Goal: Connect with others: Connect with other users

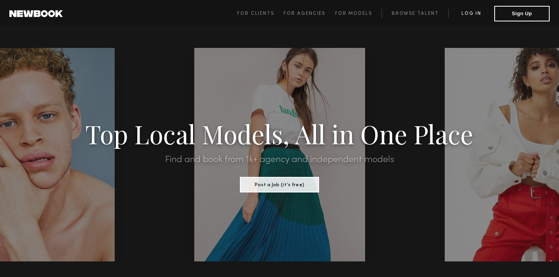
click at [473, 12] on link "Log in" at bounding box center [471, 13] width 46 height 9
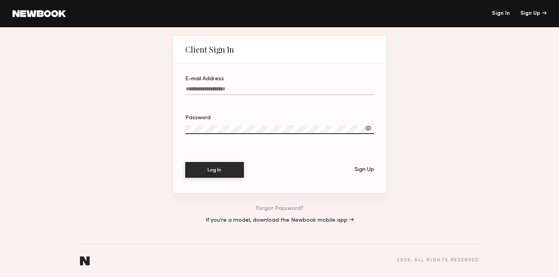
click at [295, 90] on input "E-mail Address" at bounding box center [279, 90] width 189 height 9
type input "**********"
click at [275, 122] on label "Password" at bounding box center [279, 128] width 189 height 27
click at [221, 173] on button "Log In" at bounding box center [214, 170] width 58 height 16
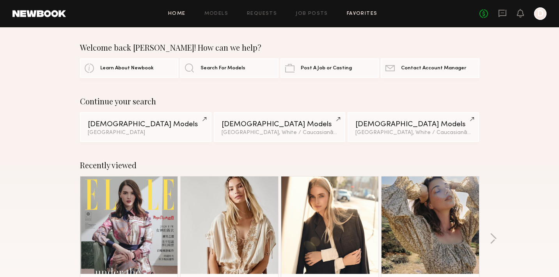
click at [351, 16] on link "Favorites" at bounding box center [362, 13] width 31 height 5
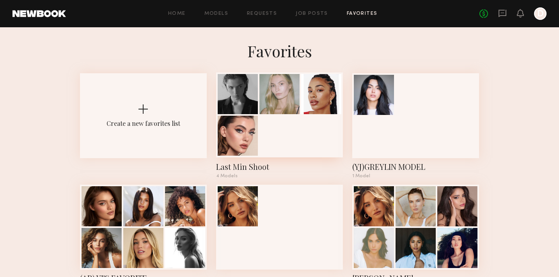
click at [296, 129] on div at bounding box center [279, 115] width 127 height 85
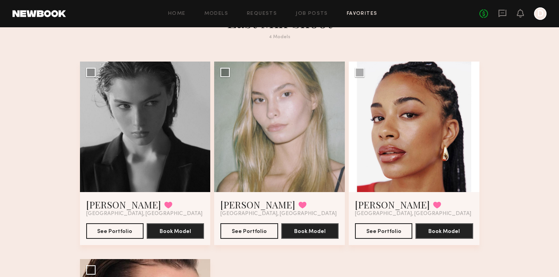
scroll to position [33, 0]
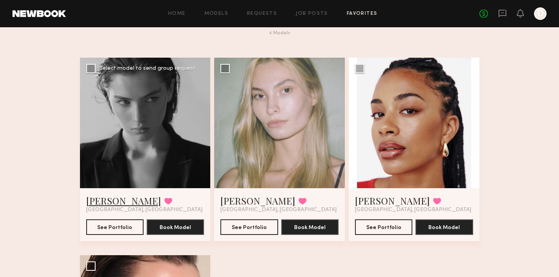
click at [102, 197] on link "Lera G." at bounding box center [123, 201] width 75 height 12
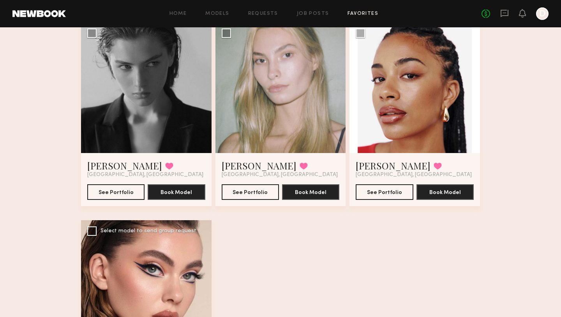
scroll to position [0, 0]
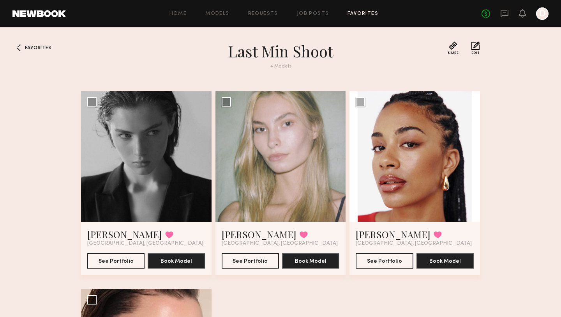
click at [25, 42] on div "Favorites Last Min Shoot 4 Models Share Copy Shareable Link Edit Lera G. Favori…" at bounding box center [280, 269] width 561 height 457
click at [25, 46] on span "Favorites" at bounding box center [38, 48] width 26 height 5
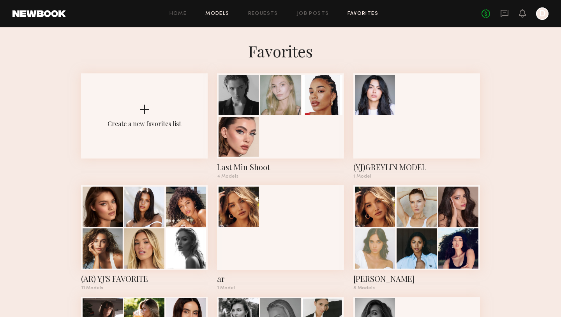
click at [224, 14] on link "Models" at bounding box center [217, 13] width 24 height 5
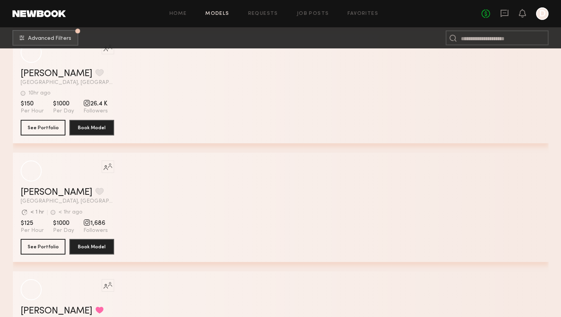
scroll to position [150, 0]
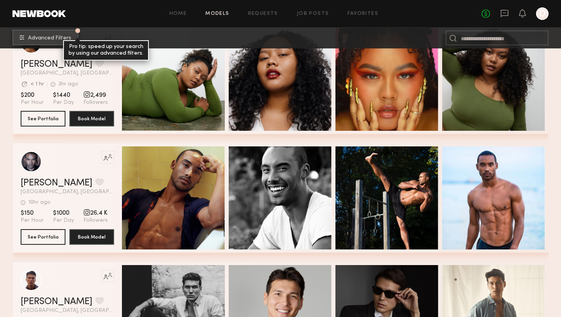
click at [37, 39] on span "Advanced Filters" at bounding box center [49, 37] width 43 height 5
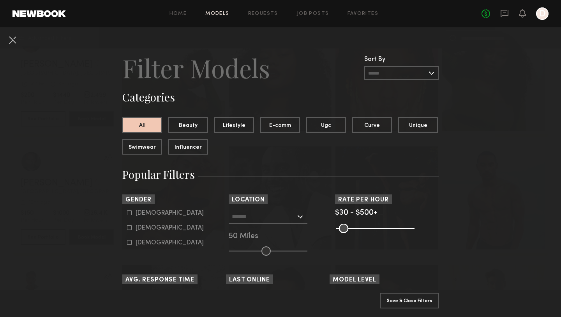
click at [131, 230] on common-framework-checkbox "Female" at bounding box center [176, 227] width 99 height 7
click at [132, 229] on label "Female" at bounding box center [165, 227] width 77 height 5
type input "**"
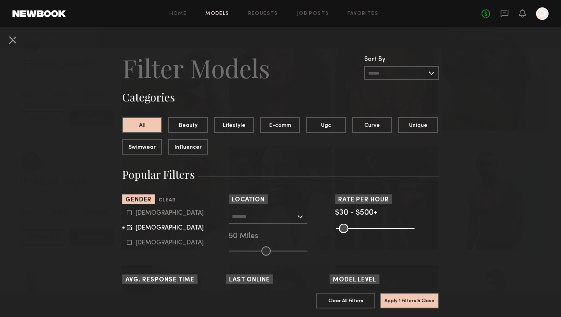
click at [276, 217] on input "text" at bounding box center [264, 215] width 64 height 13
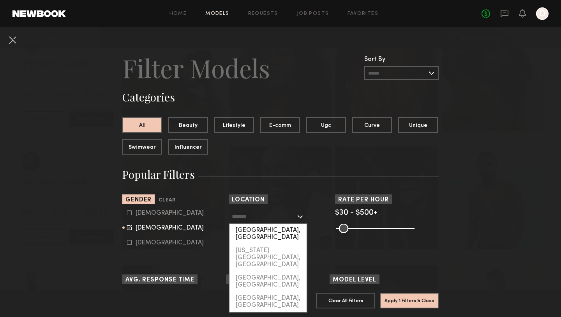
click at [271, 227] on div "[GEOGRAPHIC_DATA], [GEOGRAPHIC_DATA]" at bounding box center [268, 233] width 77 height 20
type input "**********"
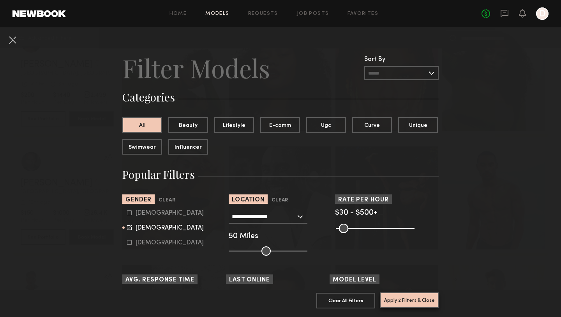
click at [423, 277] on button "Apply 2 Filters & Close" at bounding box center [409, 300] width 59 height 16
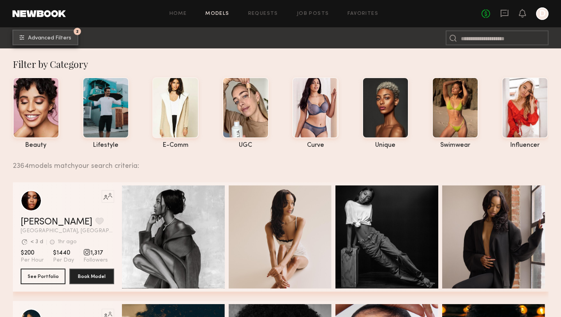
click at [61, 39] on span "Advanced Filters" at bounding box center [49, 37] width 43 height 5
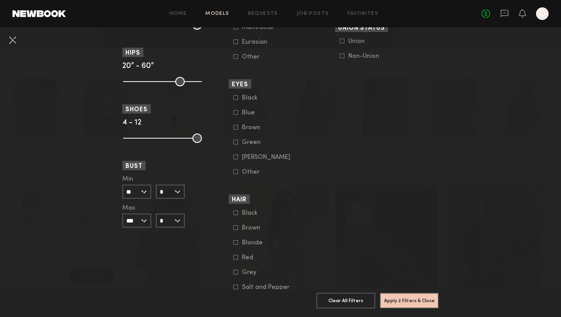
scroll to position [570, 0]
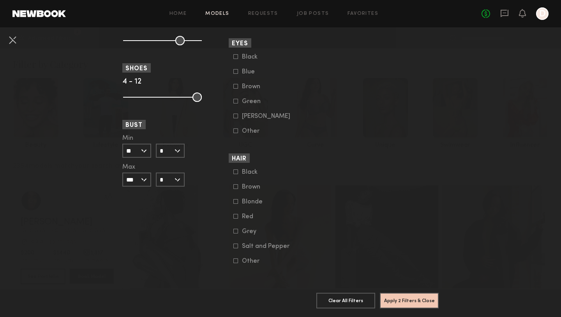
click at [244, 186] on div "Brown" at bounding box center [257, 186] width 30 height 5
click at [242, 201] on div "Blonde" at bounding box center [257, 201] width 30 height 5
click at [419, 277] on button "Apply 3 Filters & Close" at bounding box center [409, 300] width 59 height 16
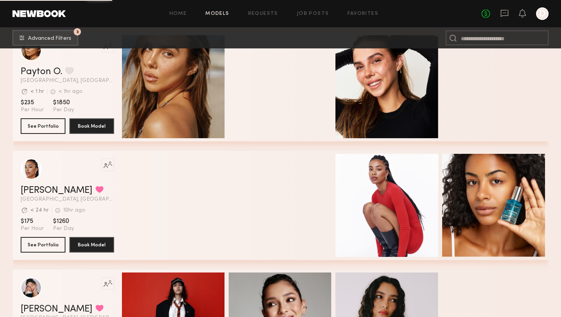
scroll to position [12368, 0]
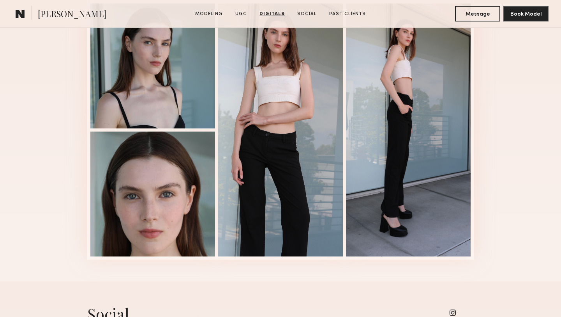
scroll to position [1188, 0]
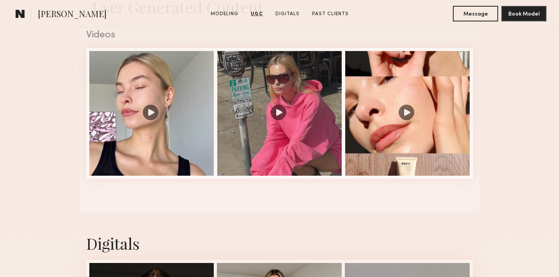
scroll to position [798, 0]
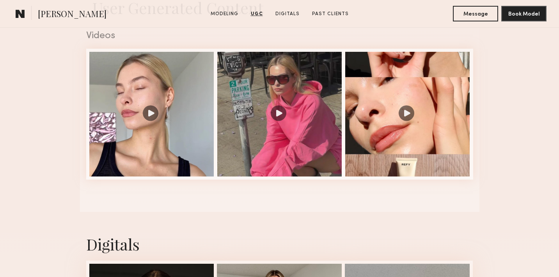
click at [134, 123] on div at bounding box center [151, 114] width 125 height 125
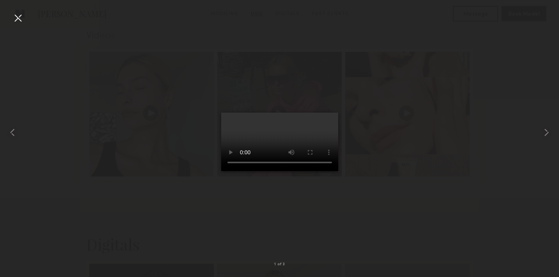
click at [20, 18] on div at bounding box center [18, 18] width 12 height 12
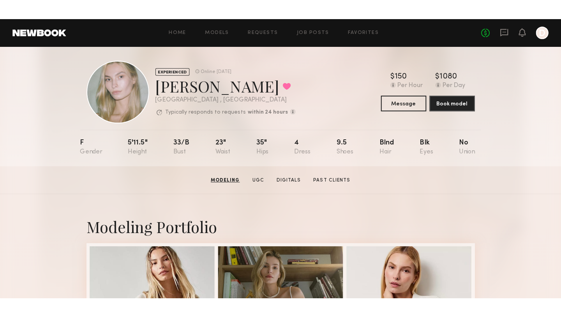
scroll to position [0, 0]
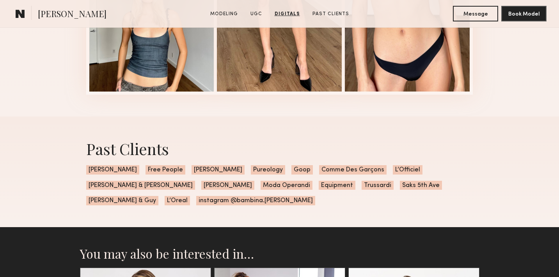
scroll to position [1223, 0]
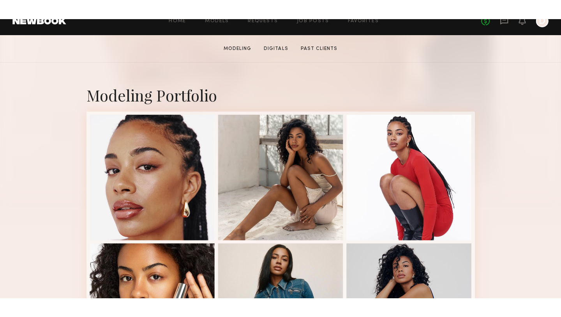
scroll to position [136, 0]
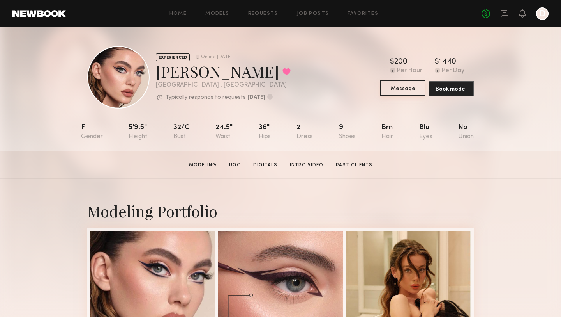
click at [400, 90] on button "Message" at bounding box center [403, 88] width 45 height 16
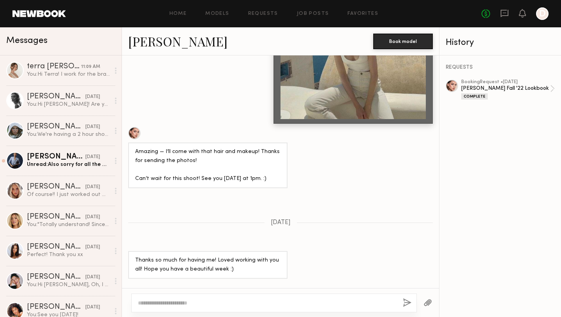
scroll to position [2055, 0]
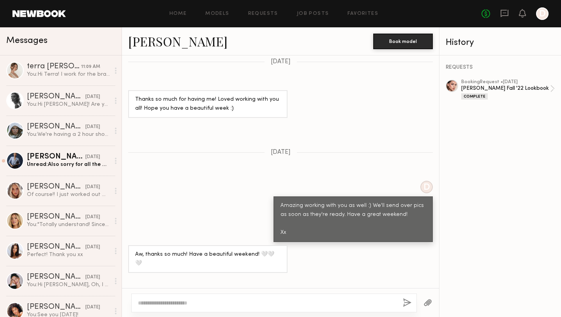
click at [223, 277] on textarea at bounding box center [267, 303] width 259 height 8
click at [168, 277] on textarea "**********" at bounding box center [267, 303] width 259 height 8
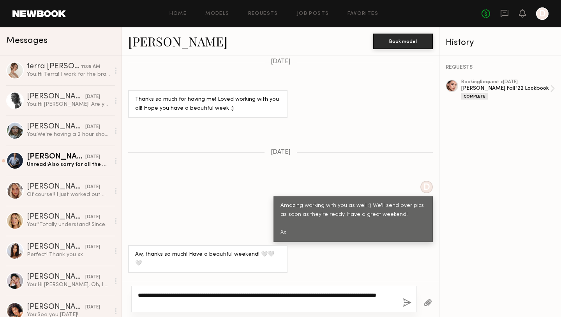
click at [234, 277] on textarea "**********" at bounding box center [267, 299] width 259 height 16
type textarea "**********"
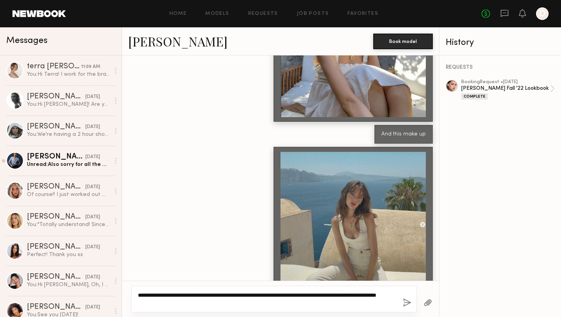
scroll to position [1716, 0]
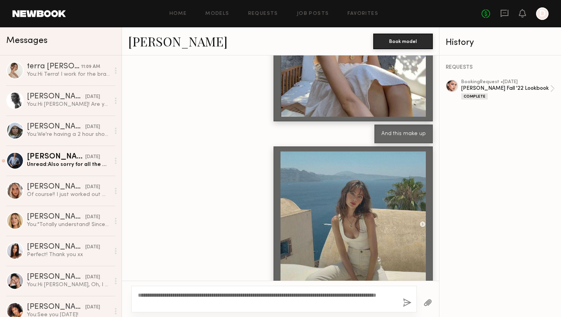
click at [323, 152] on div at bounding box center [353, 223] width 145 height 145
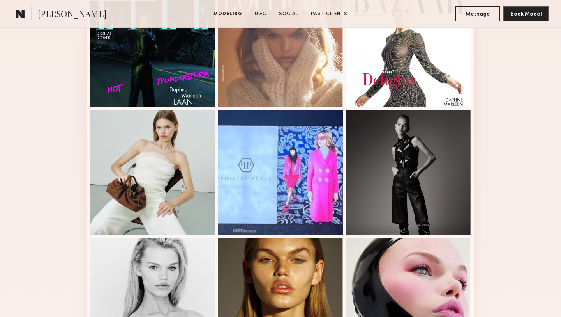
scroll to position [377, 0]
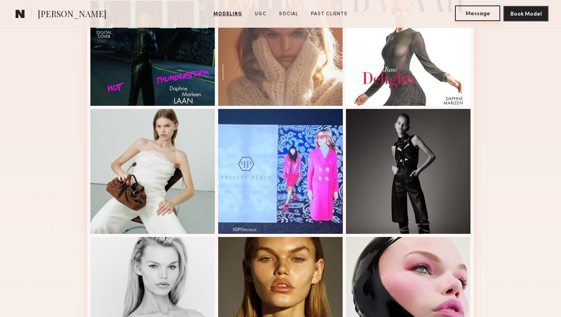
click at [472, 16] on button "Message" at bounding box center [477, 13] width 45 height 16
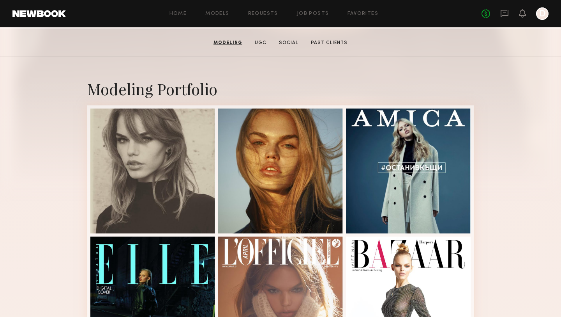
scroll to position [122, 0]
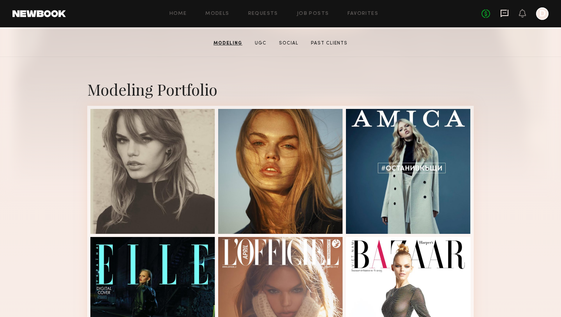
click at [505, 16] on icon at bounding box center [505, 13] width 9 height 9
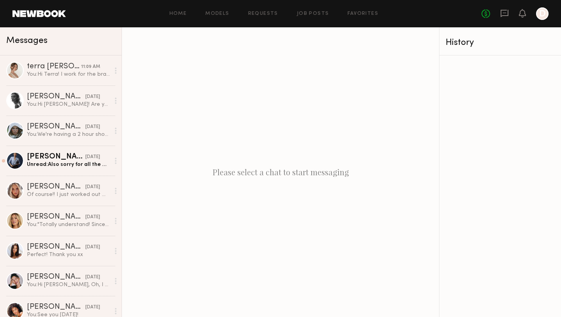
click at [312, 185] on div "Please select a chat to start messaging" at bounding box center [280, 171] width 317 height 289
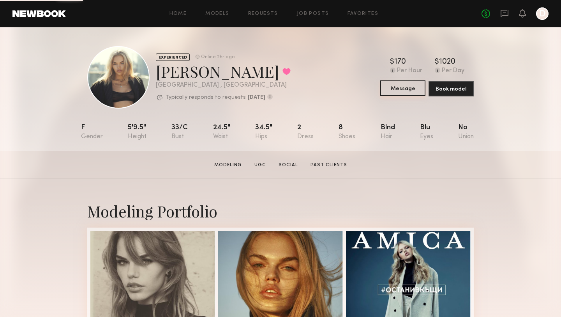
click at [400, 90] on button "Message" at bounding box center [403, 88] width 45 height 16
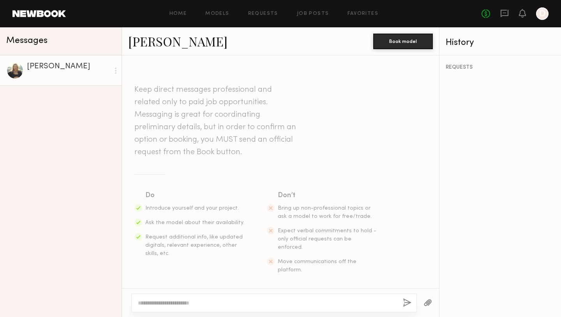
click at [245, 298] on div at bounding box center [274, 302] width 286 height 19
